Goal: Ask a question

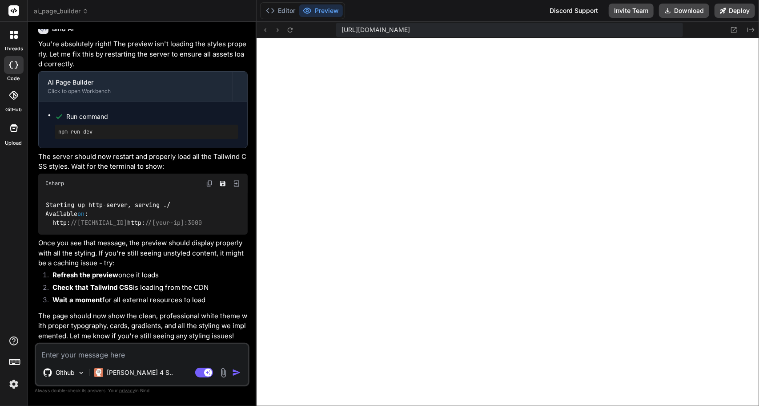
scroll to position [3948, 0]
click at [288, 11] on button "Editor" at bounding box center [280, 10] width 37 height 12
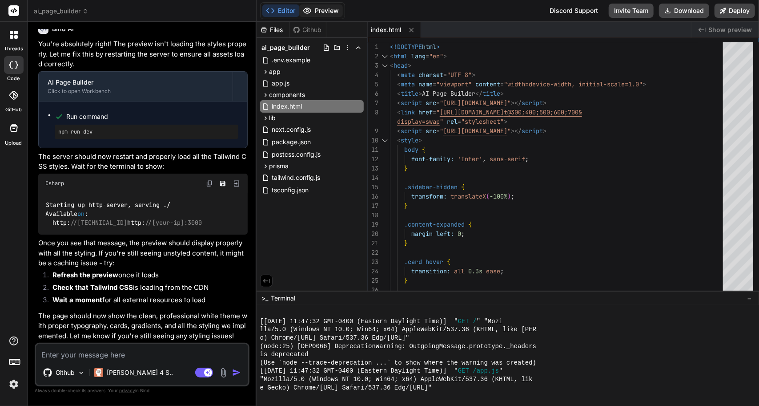
click at [325, 12] on button "Preview" at bounding box center [321, 10] width 44 height 12
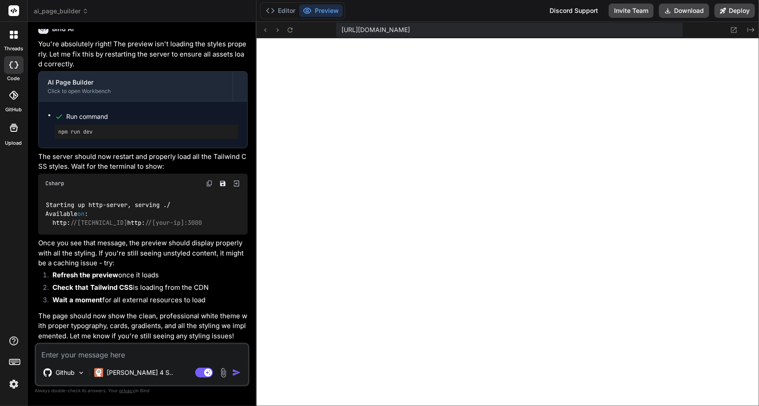
click at [94, 347] on textarea at bounding box center [142, 352] width 212 height 16
type textarea "A"
type textarea "x"
type textarea "Ar"
type textarea "x"
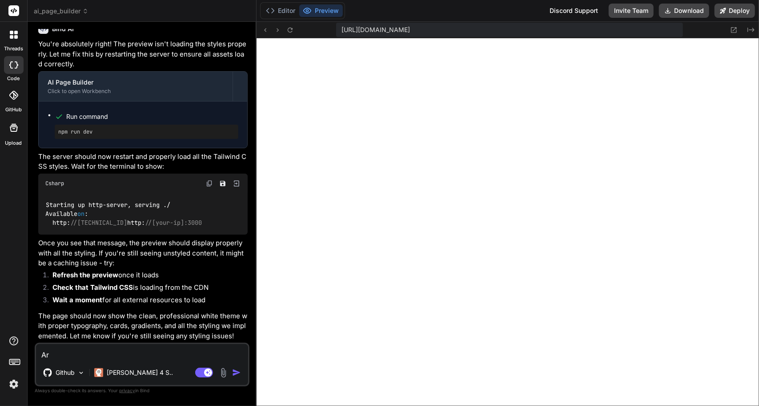
type textarea "Are"
type textarea "x"
type textarea "Are"
type textarea "x"
type textarea "Are y"
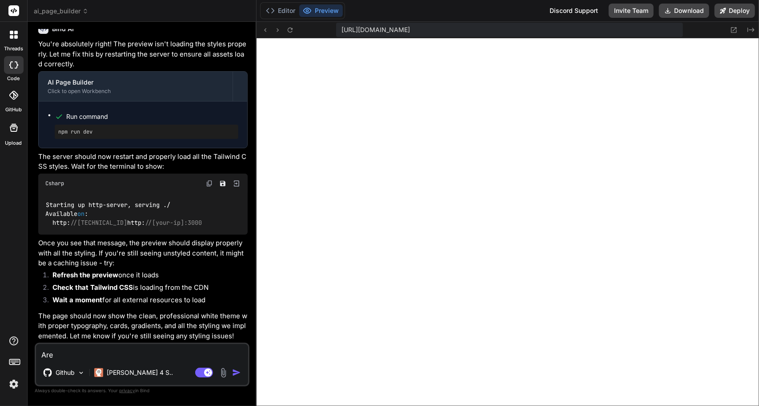
type textarea "x"
type textarea "Are yo"
type textarea "x"
type textarea "Are you"
type textarea "x"
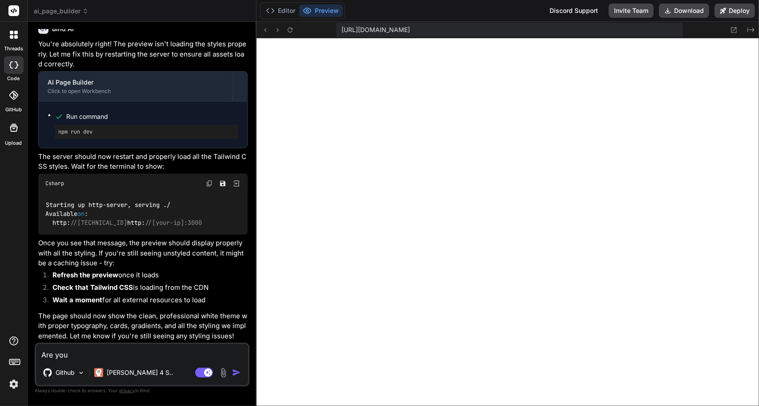
type textarea "Are you"
type textarea "x"
type textarea "Are you a"
type textarea "x"
type textarea "Are you ab"
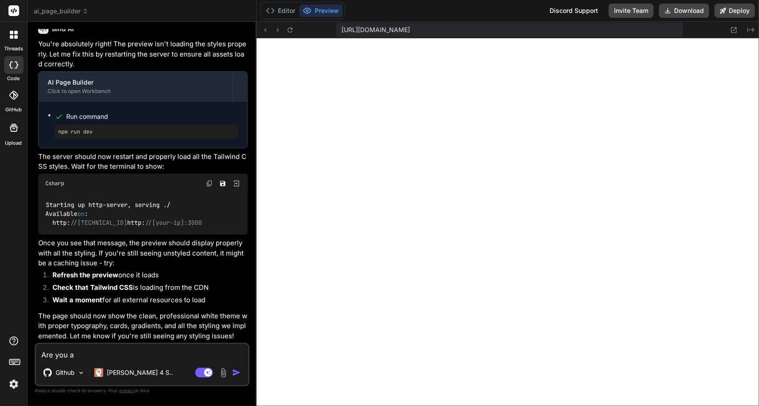
type textarea "x"
type textarea "Are you abl"
type textarea "x"
type textarea "Are you able"
type textarea "x"
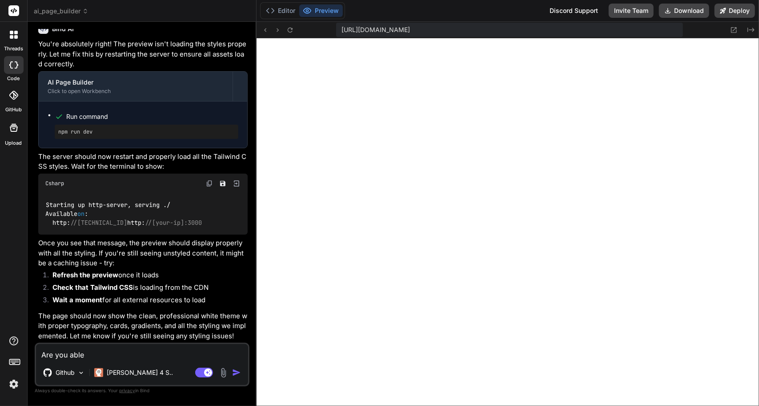
type textarea "Are you able"
type textarea "x"
type textarea "Are you able t"
type textarea "x"
type textarea "Are you able to"
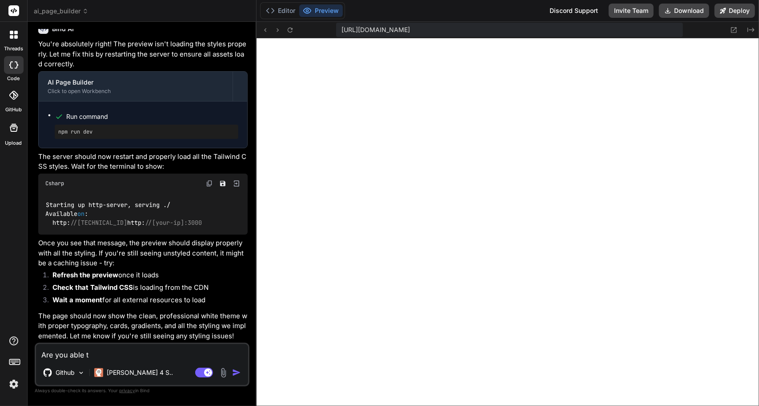
type textarea "x"
type textarea "Are you able to"
type textarea "x"
type textarea "Are you able to s"
type textarea "x"
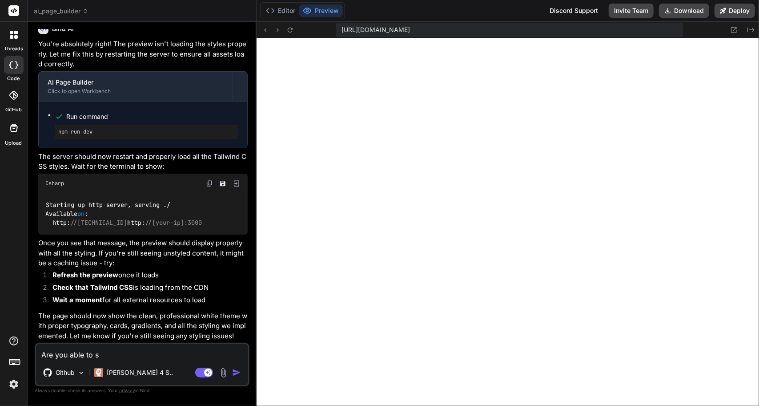
type textarea "Are you able to se"
type textarea "x"
type textarea "Are you able to see"
type textarea "x"
type textarea "Are you able to see"
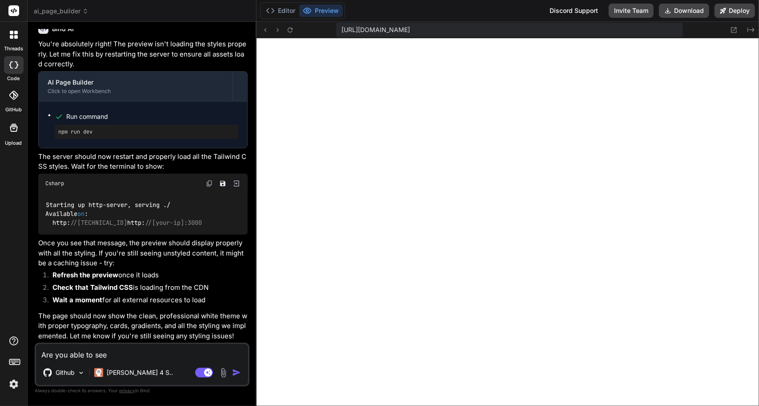
type textarea "x"
type textarea "Are you able to see t"
type textarea "x"
type textarea "Are you able to see th"
type textarea "x"
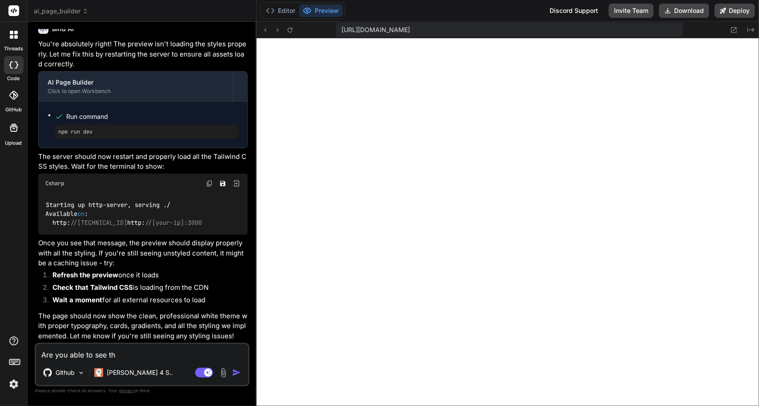
type textarea "Are you able to see the"
type textarea "x"
type textarea "Are you able to see the"
type textarea "x"
type textarea "Are you able to see the p"
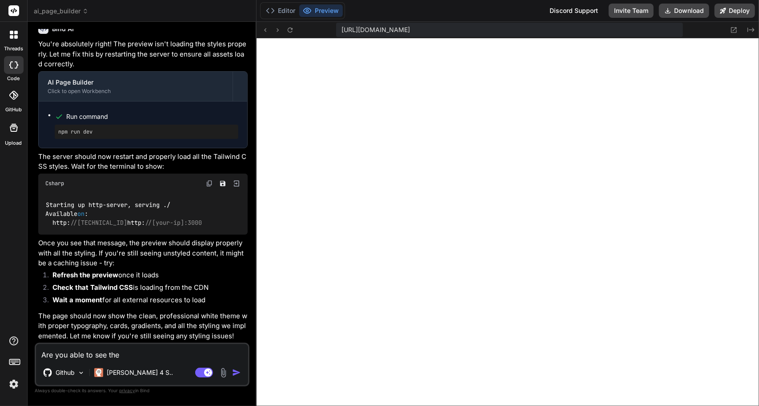
type textarea "x"
type textarea "Are you able to see the pa"
type textarea "x"
type textarea "Are you able to see the pag"
type textarea "x"
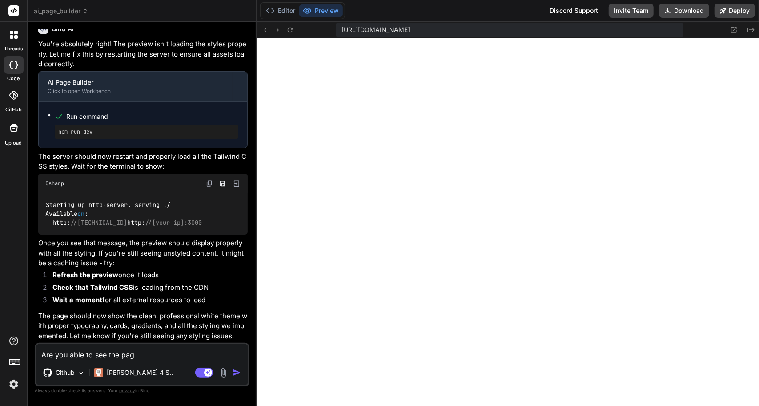
type textarea "Are you able to see the page"
type textarea "x"
type textarea "Are you able to see the page,"
type textarea "x"
type textarea "Are you able to see the page,"
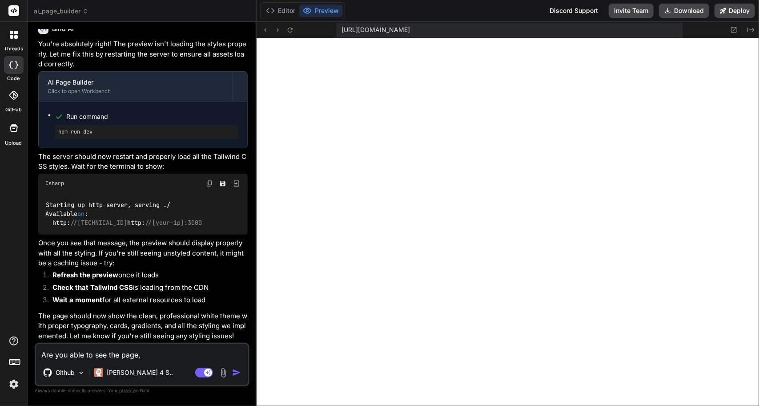
type textarea "x"
type textarea "Are you able to see the page, i"
type textarea "x"
type textarea "Are you able to see the page, it"
type textarea "x"
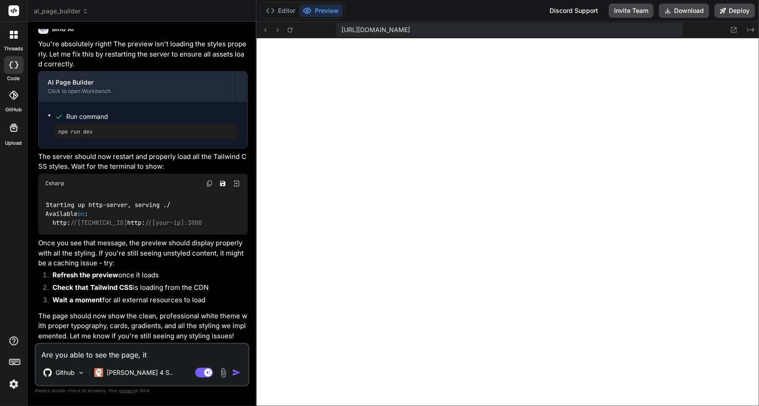
type textarea "Are you able to see the page, it"
type textarea "x"
type textarea "Are you able to see the page, it l"
type textarea "x"
type textarea "Are you able to see the page, it lo"
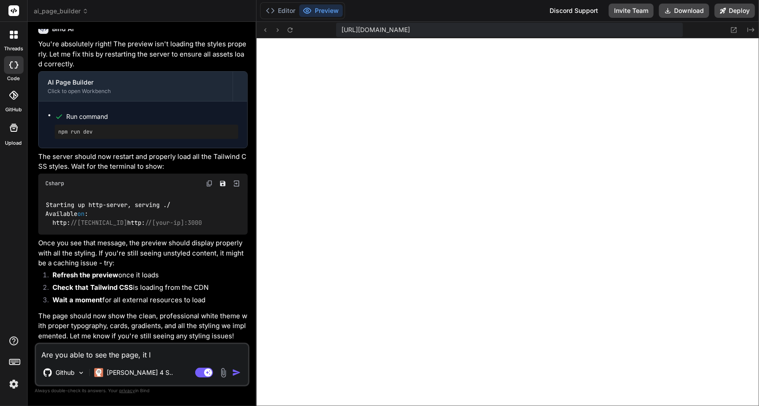
type textarea "x"
type textarea "Are you able to see the page, it loo"
type textarea "x"
type textarea "Are you able to see the page, it look"
type textarea "x"
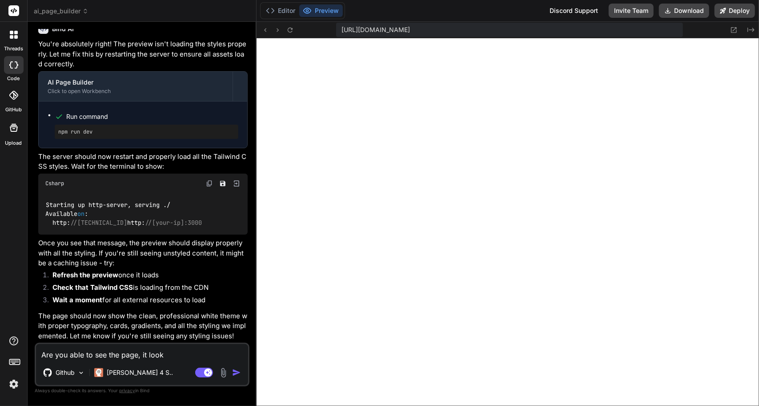
type textarea "Are you able to see the page, it looks"
type textarea "x"
type textarea "Are you able to see the page, it looks"
type textarea "x"
type textarea "Are you able to see the page, it looks w"
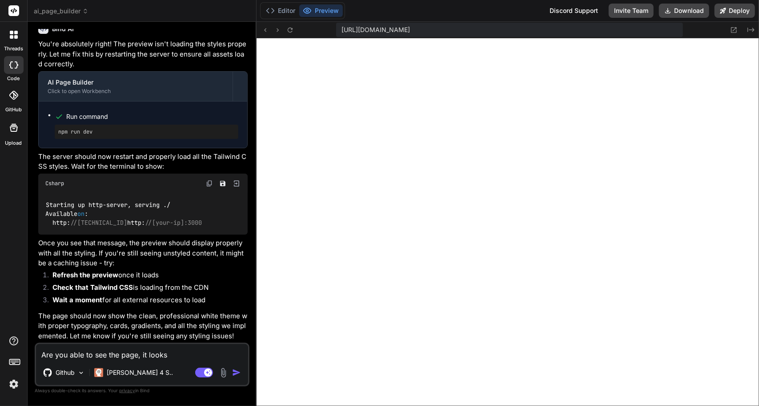
type textarea "x"
type textarea "Are you able to see the page, it looks we"
type textarea "x"
type textarea "Are you able to see the page, it looks wei"
type textarea "x"
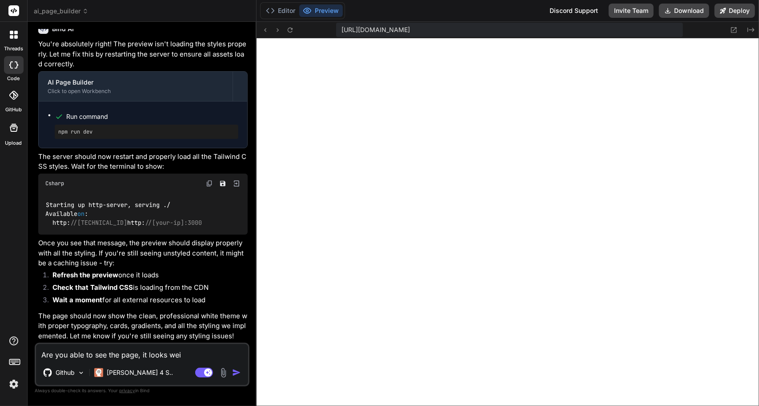
type textarea "Are you able to see the page, it looks [PERSON_NAME]"
type textarea "x"
type textarea "Are you able to see the page, it looks weird"
type textarea "x"
type textarea "Are you able to see the page, it looks weird."
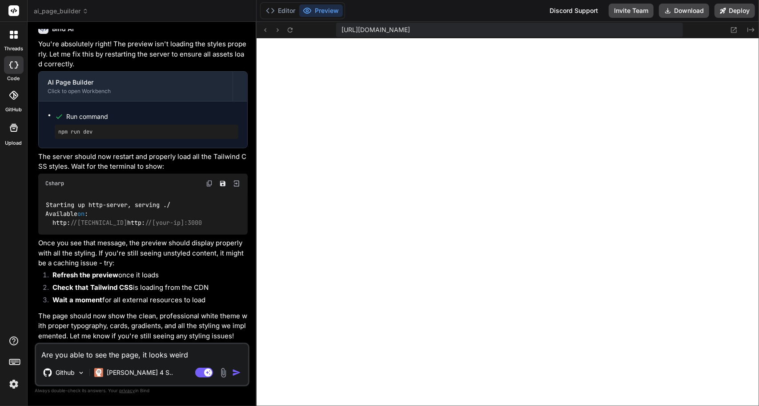
type textarea "x"
type textarea "Are you able to see the page, it looks weird."
type textarea "x"
type textarea "Are you able to see the page, it looks weird. S"
type textarea "x"
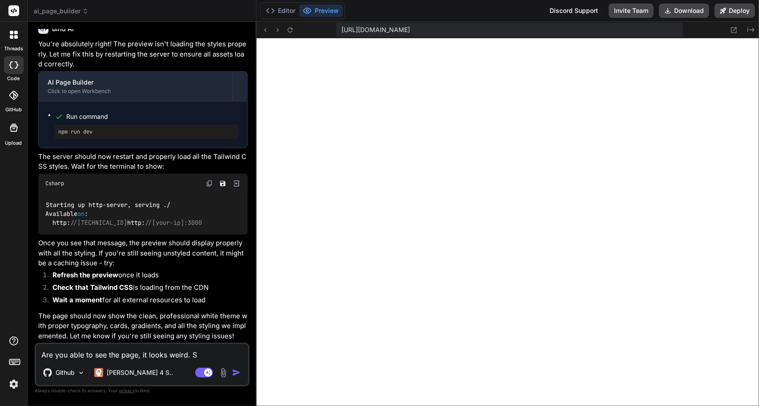
type textarea "Are you able to see the page, it looks weird. Sh"
type textarea "x"
type textarea "Are you able to see the page, it looks weird. Sho"
type textarea "x"
type textarea "Are you able to see the page, it looks weird. Shou"
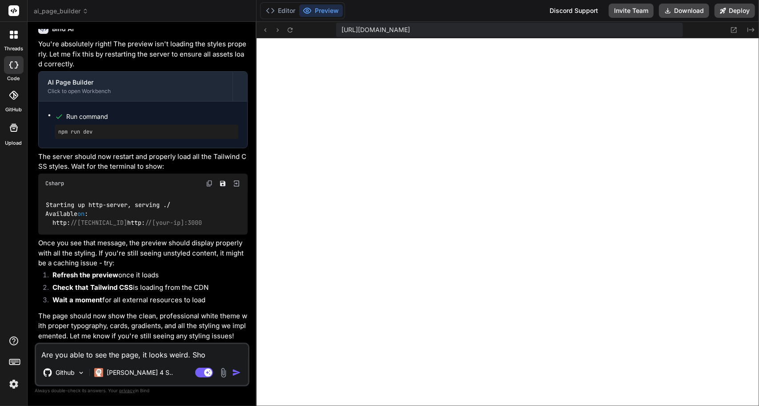
type textarea "x"
type textarea "Are you able to see the page, it looks weird. [GEOGRAPHIC_DATA]"
type textarea "x"
type textarea "Are you able to see the page, it looks weird. Should"
type textarea "x"
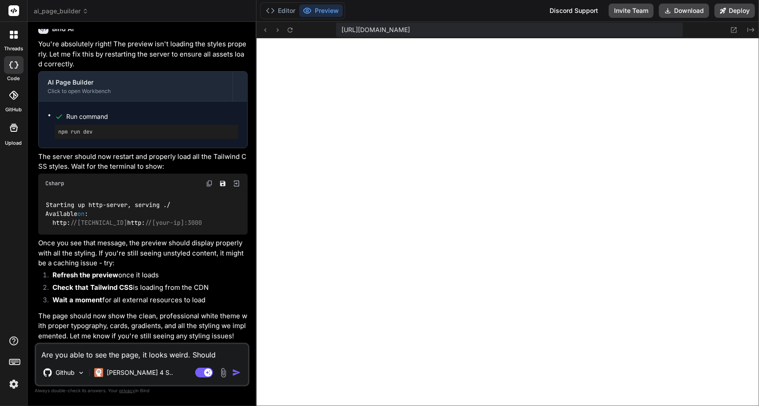
type textarea "Are you able to see the page, it looks weird. Should"
type textarea "x"
type textarea "Are you able to see the page, it looks weird. Should I"
type textarea "x"
type textarea "Are you able to see the page, it looks weird. Should I"
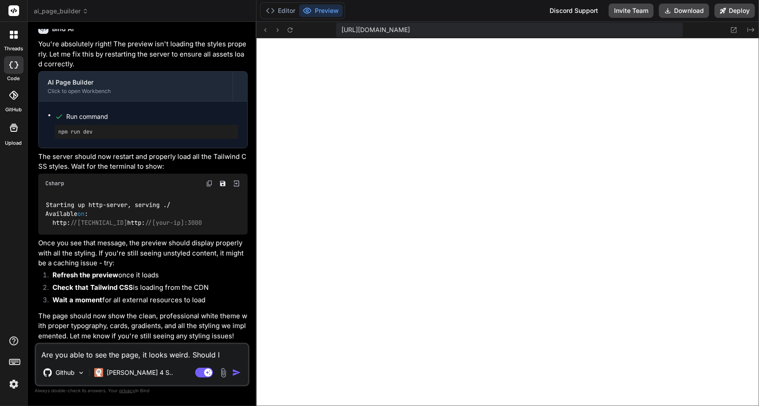
type textarea "x"
type textarea "Are you able to see the page, it looks weird. Should I w"
type textarea "x"
type textarea "Are you able to see the page, it looks weird. Should I wh"
type textarea "x"
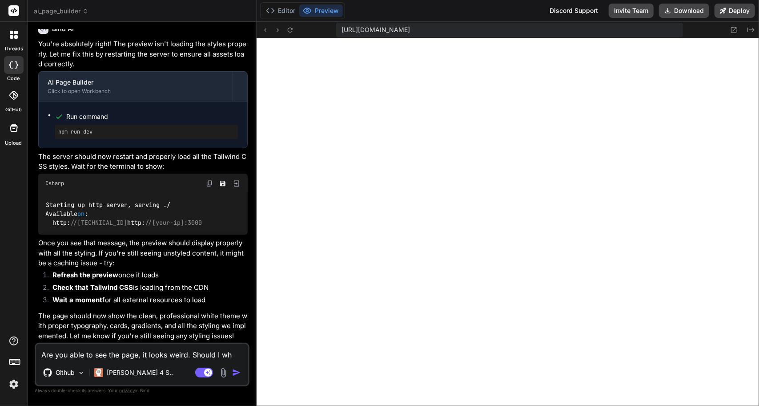
type textarea "Are you able to see the page, it looks weird. Should I w"
type textarea "x"
type textarea "Are you able to see the page, it looks weird. Should I"
type textarea "x"
type textarea "Are you able to see the page, it looks weird. Should I s"
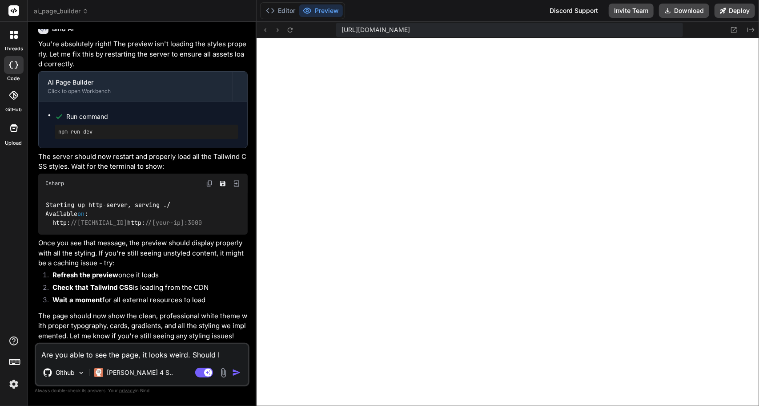
type textarea "x"
type textarea "Are you able to see the page, it looks weird. Should I sh"
type textarea "x"
type textarea "Are you able to see the page, it looks weird. Should I sha"
type textarea "x"
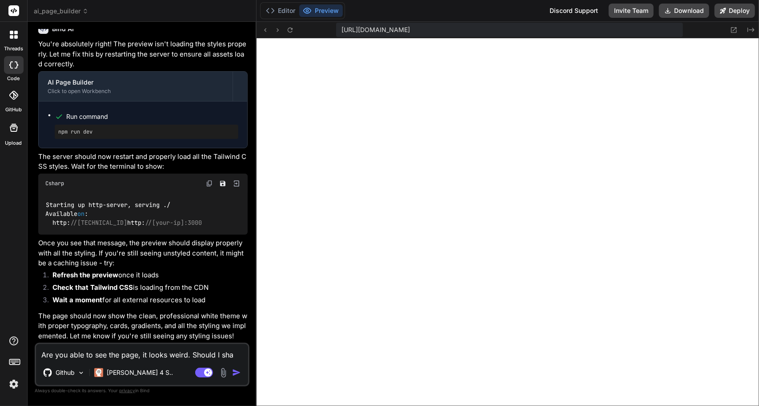
type textarea "Are you able to see the page, it looks weird. Should I shar"
type textarea "x"
type textarea "Are you able to see the page, it looks weird. Should I shar"
type textarea "x"
type textarea "Are you able to see the page, it looks weird. Should I shar"
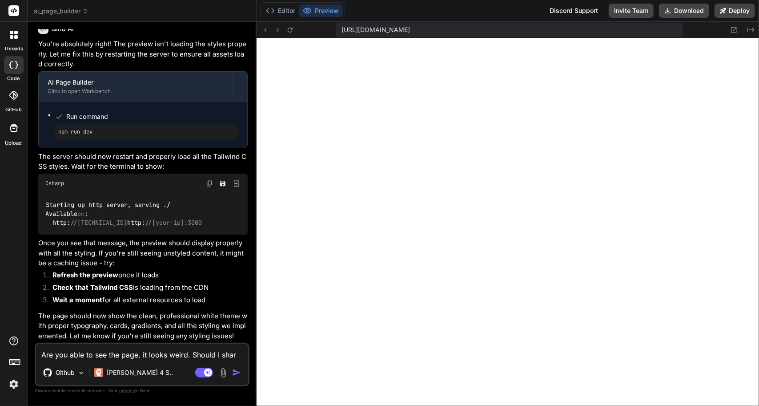
type textarea "x"
type textarea "Are you able to see the page, it looks weird. Should I share"
type textarea "x"
type textarea "Are you able to see the page, it looks weird. Should I share"
type textarea "x"
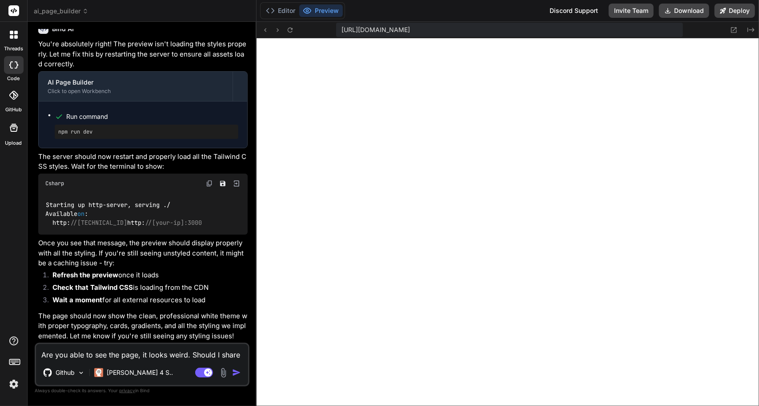
type textarea "Are you able to see the page, it looks weird. Should I share a"
type textarea "x"
type textarea "Are you able to see the page, it looks weird. Should I share a"
type textarea "x"
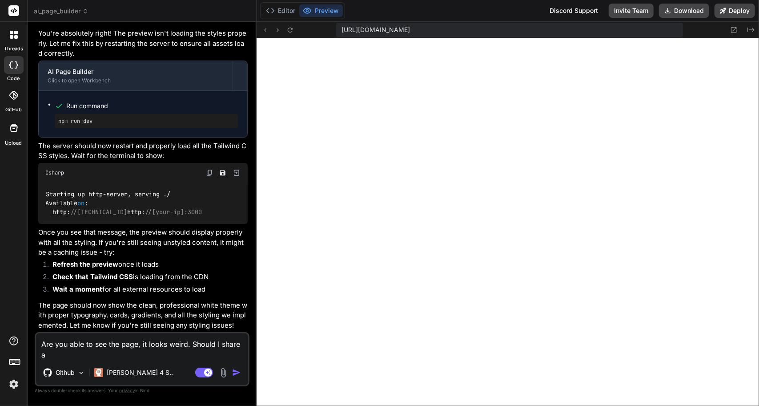
type textarea "Are you able to see the page, it looks weird. Should I share a s"
type textarea "x"
type textarea "Are you able to see the page, it looks weird. Should I share a sc"
type textarea "x"
type textarea "Are you able to see the page, it looks weird. Should I share a scr"
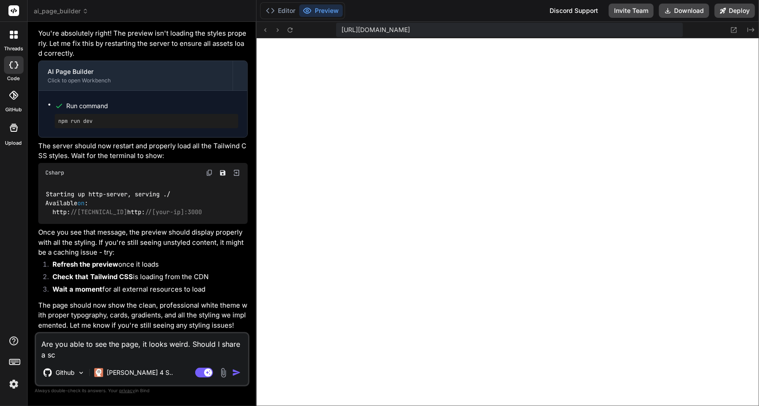
type textarea "x"
type textarea "Are you able to see the page, it looks weird. Should I share a scre"
type textarea "x"
type textarea "Are you able to see the page, it looks weird. Should I share a scree"
type textarea "x"
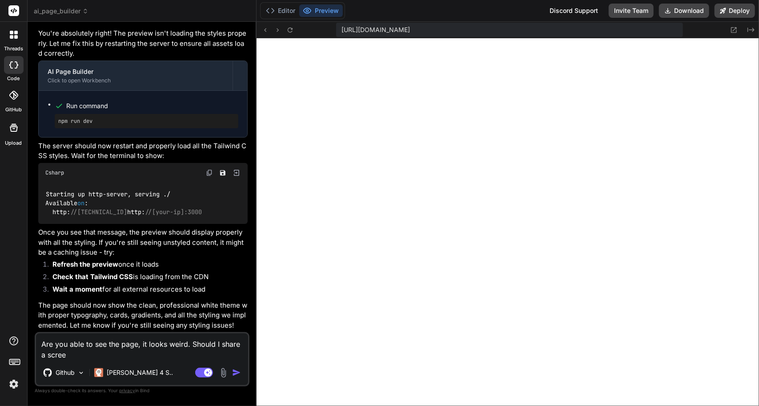
type textarea "Are you able to see the page, it looks weird. Should I share a screen"
type textarea "x"
type textarea "Are you able to see the page, it looks weird. Should I share a screens"
type textarea "x"
type textarea "Are you able to see the page, it looks weird. Should I share a screensh"
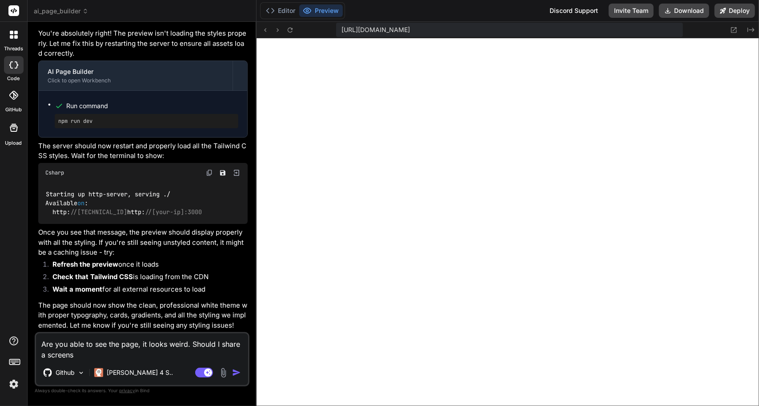
type textarea "x"
type textarea "Are you able to see the page, it looks weird. Should I share a screensho"
type textarea "x"
type textarea "Are you able to see the page, it looks weird. Should I share a screenshot"
type textarea "x"
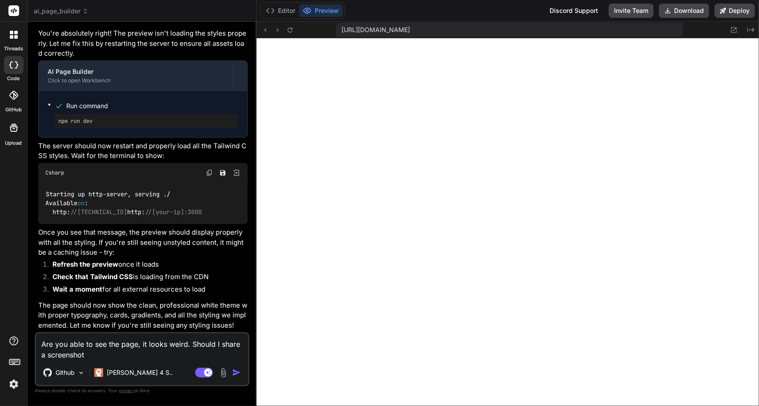
type textarea "Are you able to see the page, it looks weird. Should I share a screenshot?"
type textarea "x"
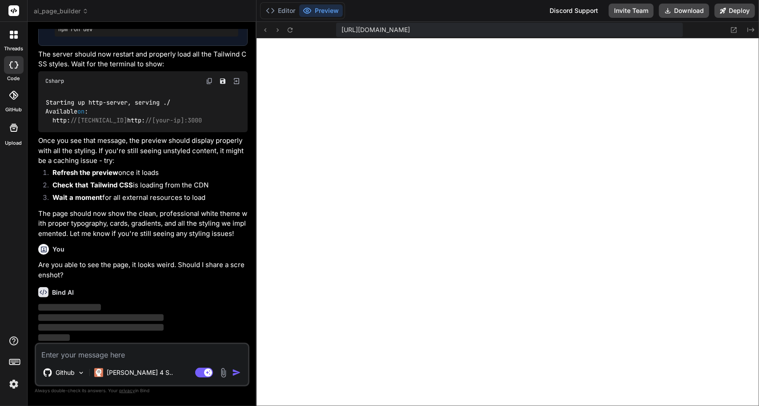
scroll to position [4051, 0]
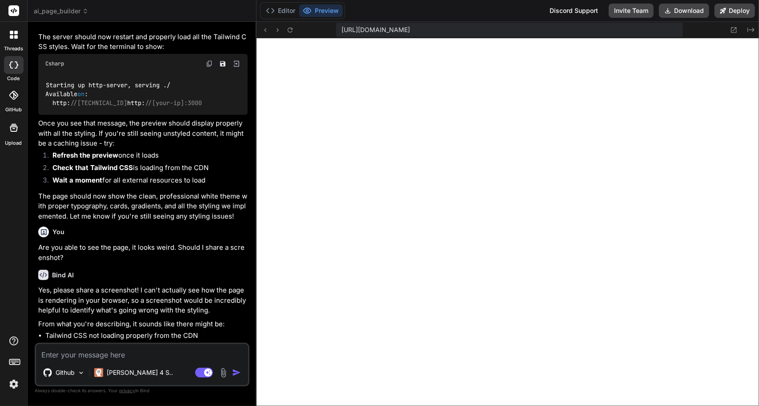
click at [128, 359] on textarea at bounding box center [142, 352] width 212 height 16
click at [223, 373] on img at bounding box center [223, 372] width 10 height 10
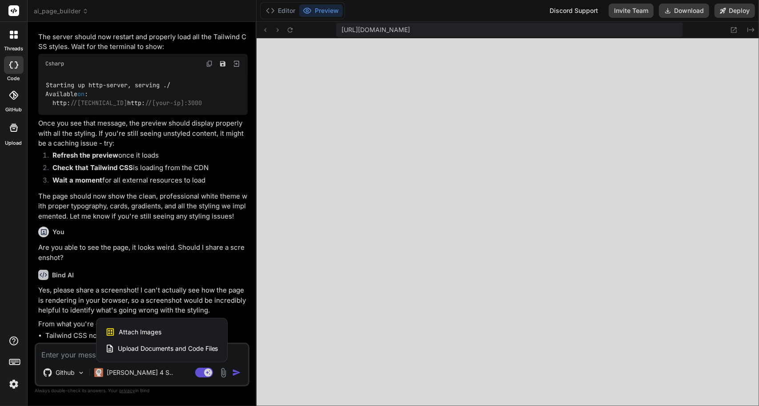
click at [149, 332] on span "Attach Images" at bounding box center [140, 331] width 43 height 9
type textarea "x"
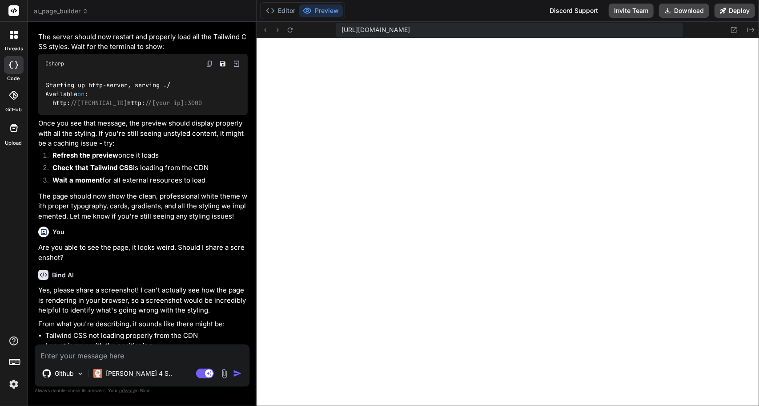
type input "C:\fakepath\AI Page Builder.png"
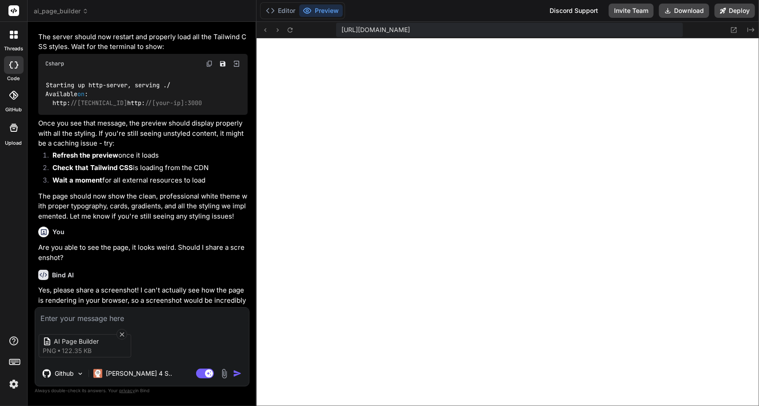
type textarea "x"
click at [85, 312] on textarea at bounding box center [142, 315] width 214 height 16
type textarea "I"
type textarea "x"
type textarea "I"
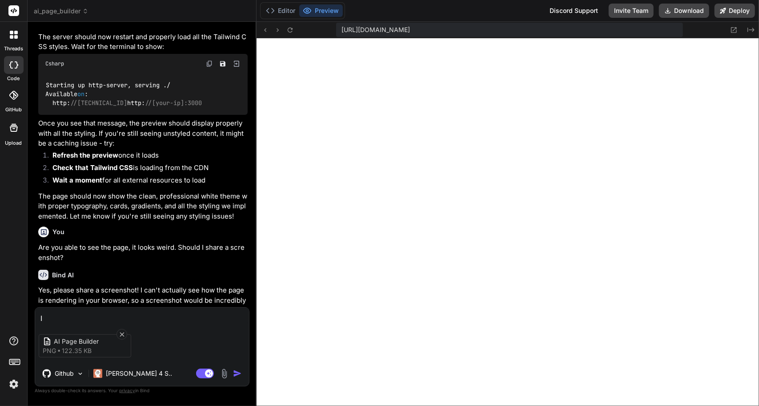
type textarea "x"
type textarea "I h"
type textarea "x"
type textarea "I ha"
type textarea "x"
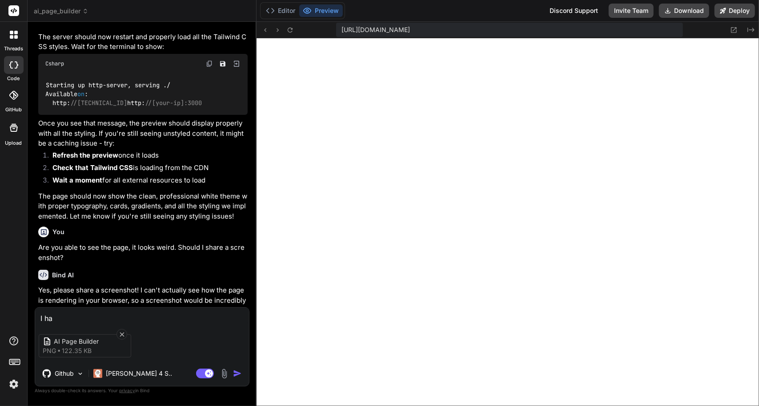
type textarea "I hav"
type textarea "x"
type textarea "I have"
type textarea "x"
type textarea "I have"
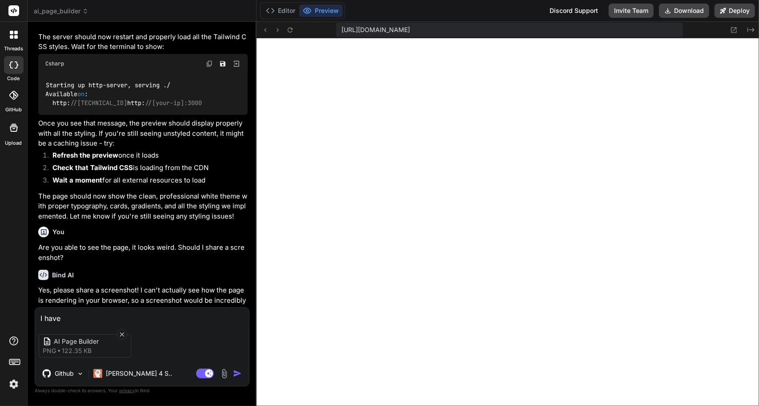
type textarea "x"
type textarea "I have a"
type textarea "x"
type textarea "I have at"
type textarea "x"
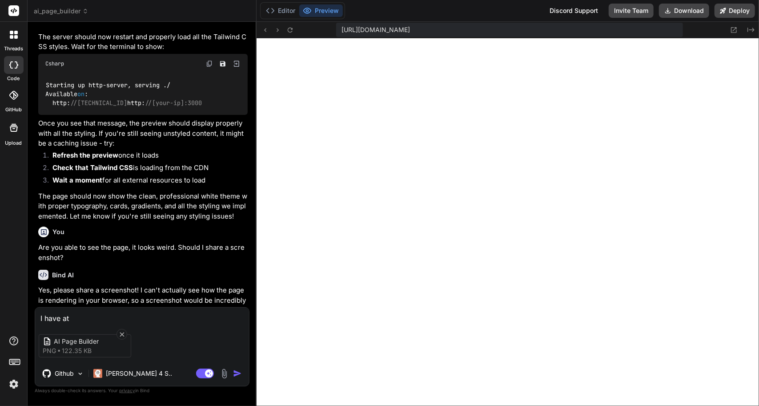
type textarea "I have att"
type textarea "x"
type textarea "I have atta"
type textarea "x"
type textarea "I have attac"
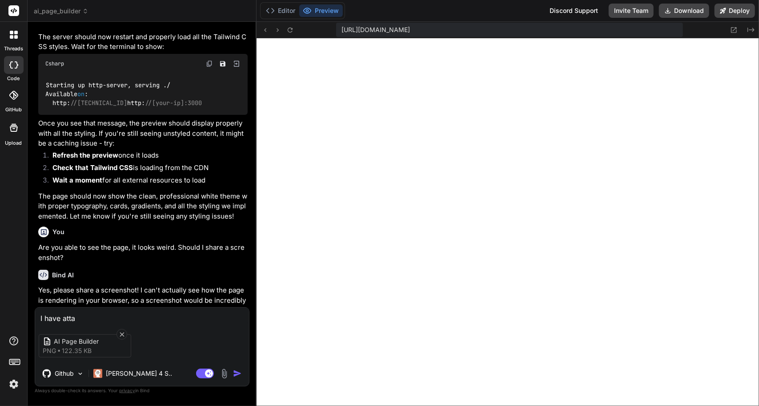
type textarea "x"
type textarea "I have attach"
type textarea "x"
type textarea "I have attache"
type textarea "x"
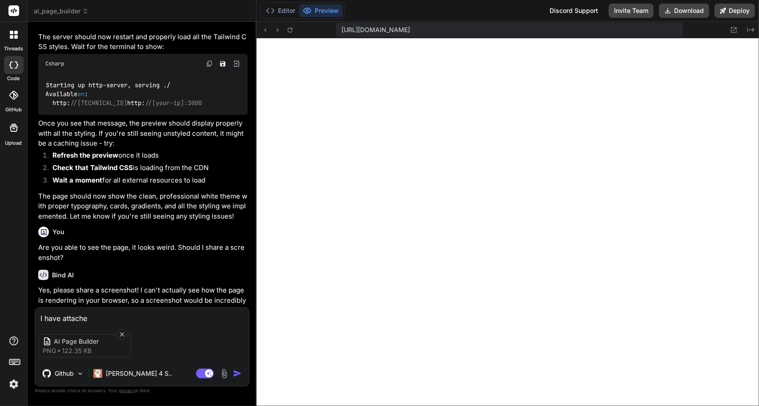
type textarea "I have attached"
type textarea "x"
type textarea "I have attached"
type textarea "x"
type textarea "I have attached t"
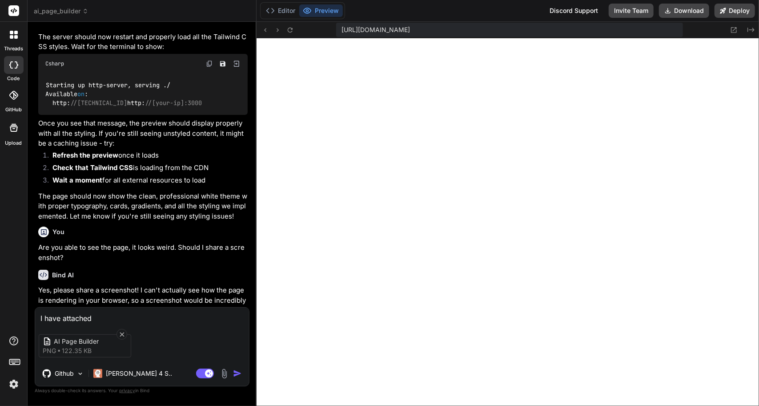
type textarea "x"
type textarea "I have attached th"
type textarea "x"
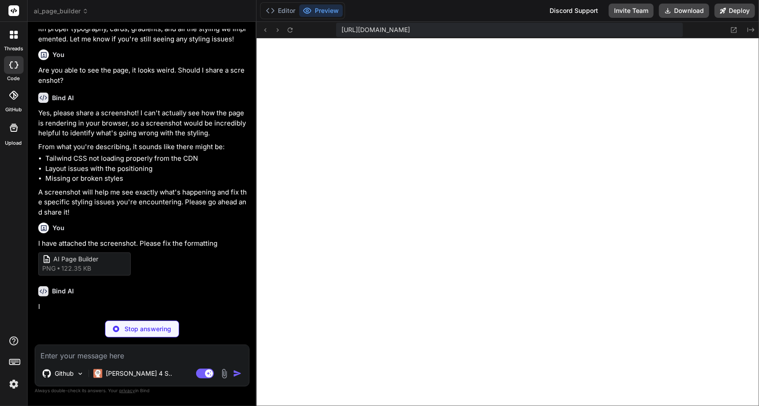
scroll to position [4242, 0]
